Goal: Download file/media

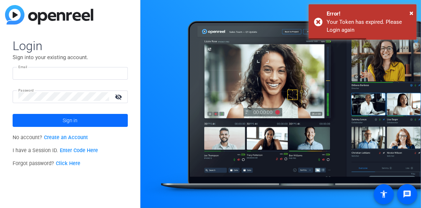
type input "[EMAIL_ADDRESS][DOMAIN_NAME]"
click at [92, 118] on span at bounding box center [70, 120] width 115 height 17
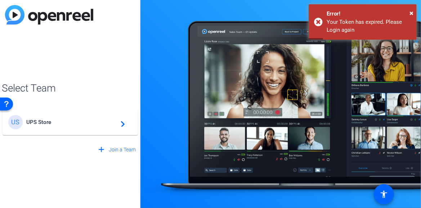
click at [122, 123] on mat-icon "navigate_next" at bounding box center [120, 122] width 9 height 9
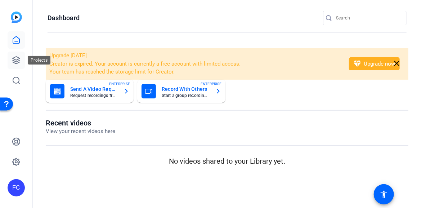
click at [16, 58] on icon at bounding box center [16, 60] width 9 height 9
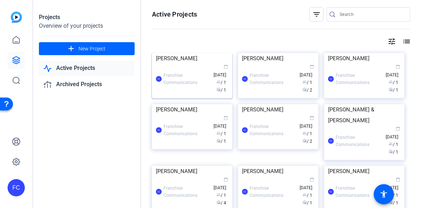
click at [184, 53] on img at bounding box center [192, 53] width 80 height 0
click at [184, 70] on div "Projects Overview of your projects add New Project Active Projects Archived Pro…" at bounding box center [227, 104] width 388 height 208
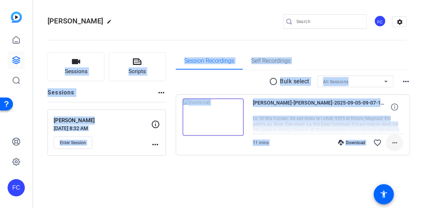
click at [396, 142] on mat-icon "more_horiz" at bounding box center [395, 142] width 9 height 9
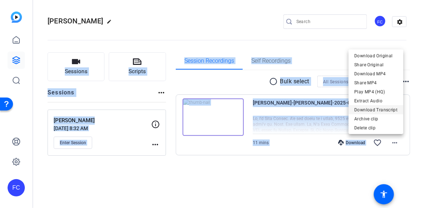
click at [387, 109] on span "Download Transcript" at bounding box center [376, 109] width 43 height 9
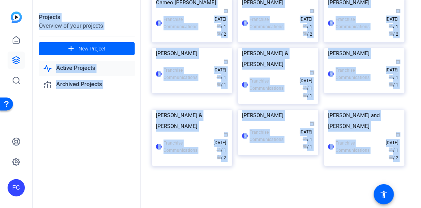
scroll to position [1269, 0]
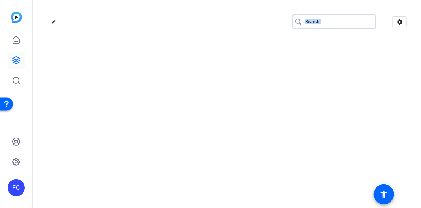
click at [352, 19] on input "Search" at bounding box center [338, 21] width 65 height 9
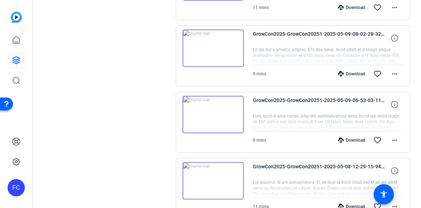
scroll to position [252, 0]
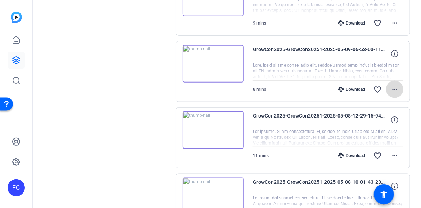
click at [391, 88] on mat-icon "more_horiz" at bounding box center [395, 89] width 9 height 9
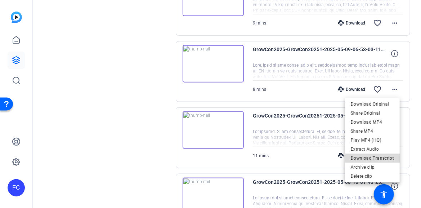
click at [385, 158] on span "Download Transcript" at bounding box center [372, 158] width 43 height 9
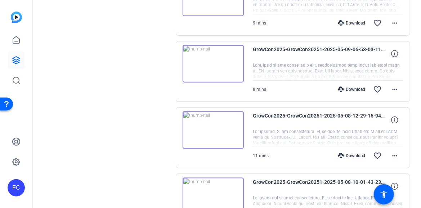
click at [212, 63] on img at bounding box center [213, 63] width 61 height 37
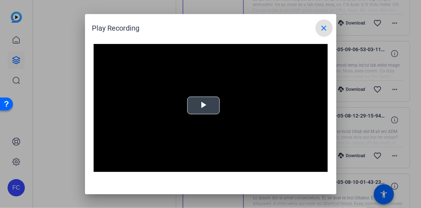
click at [204, 105] on span "Video Player" at bounding box center [204, 105] width 0 height 0
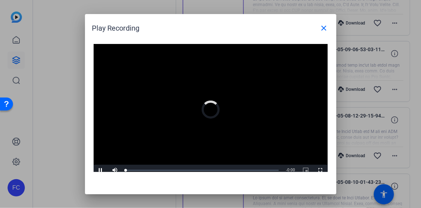
scroll to position [4, 0]
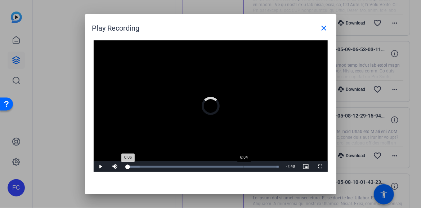
drag, startPoint x: 128, startPoint y: 167, endPoint x: 244, endPoint y: 167, distance: 115.4
click at [244, 167] on div "Loaded : 100.00% 6:04 0:06" at bounding box center [203, 166] width 160 height 11
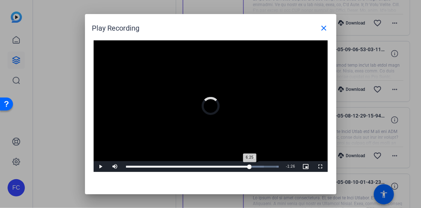
drag, startPoint x: 246, startPoint y: 166, endPoint x: 252, endPoint y: 167, distance: 6.5
click at [250, 167] on div "6:25" at bounding box center [188, 167] width 124 height 2
drag, startPoint x: 253, startPoint y: 164, endPoint x: 259, endPoint y: 165, distance: 5.9
click at [258, 166] on div "6:52" at bounding box center [192, 167] width 132 height 2
click at [264, 166] on div "7:08" at bounding box center [195, 167] width 138 height 2
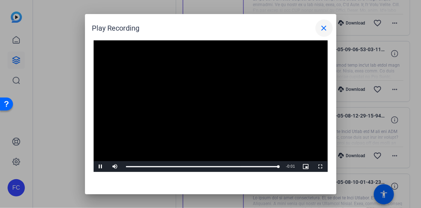
click at [326, 26] on mat-icon "close" at bounding box center [324, 28] width 9 height 9
